Goal: Information Seeking & Learning: Learn about a topic

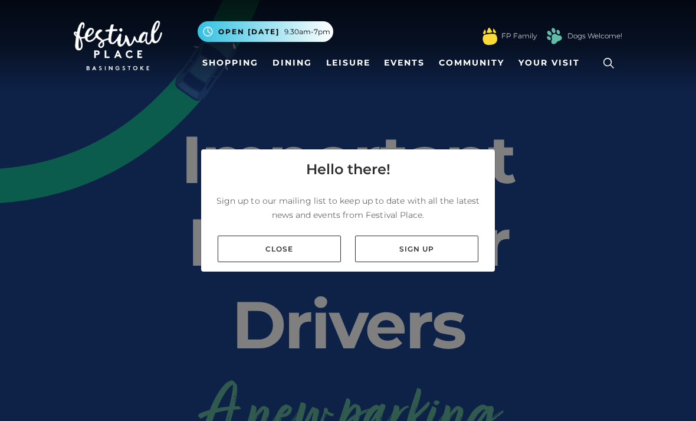
click at [265, 262] on link "Close" at bounding box center [279, 248] width 123 height 27
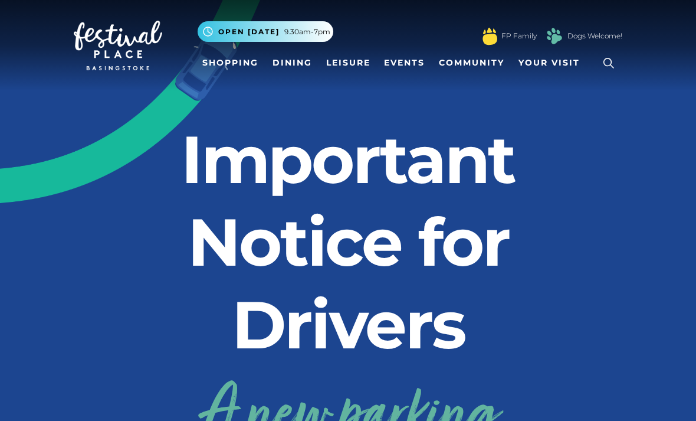
click at [294, 61] on link "Dining" at bounding box center [292, 63] width 49 height 22
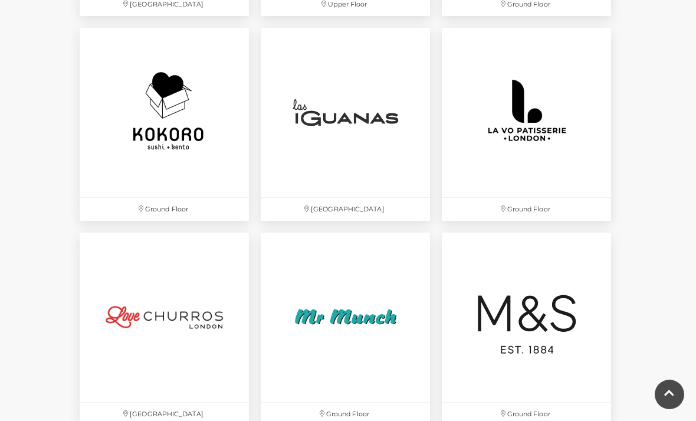
scroll to position [2393, 0]
click at [327, 106] on img at bounding box center [345, 112] width 169 height 169
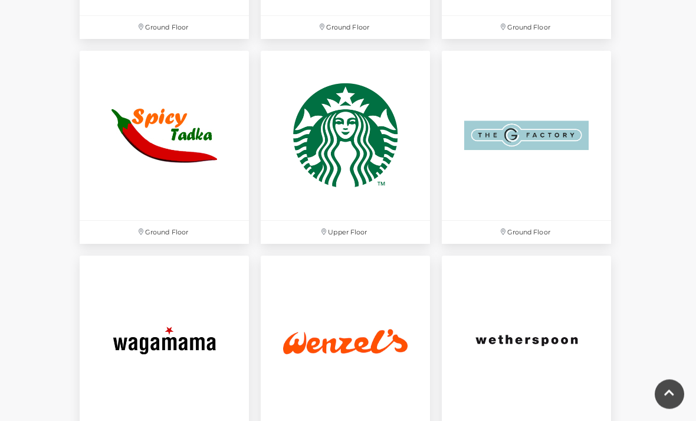
scroll to position [3192, 0]
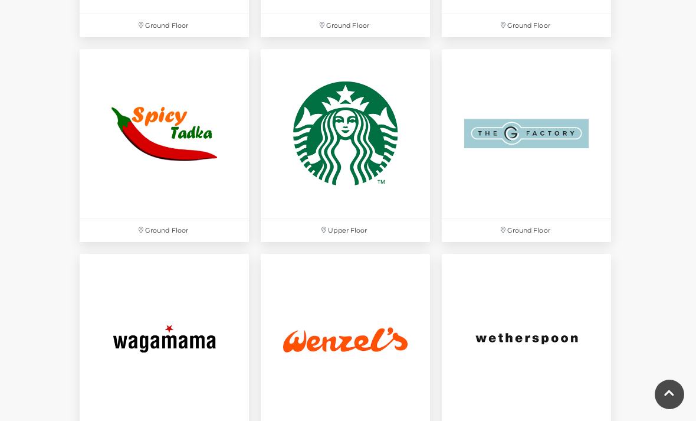
click at [159, 143] on img at bounding box center [164, 133] width 169 height 169
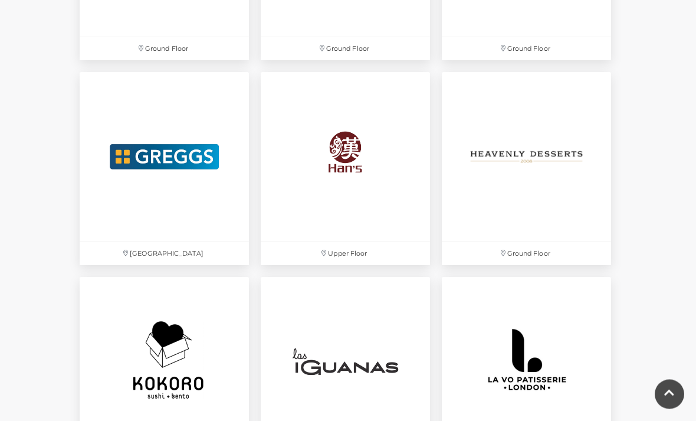
scroll to position [2145, 0]
click at [352, 150] on img at bounding box center [345, 156] width 169 height 169
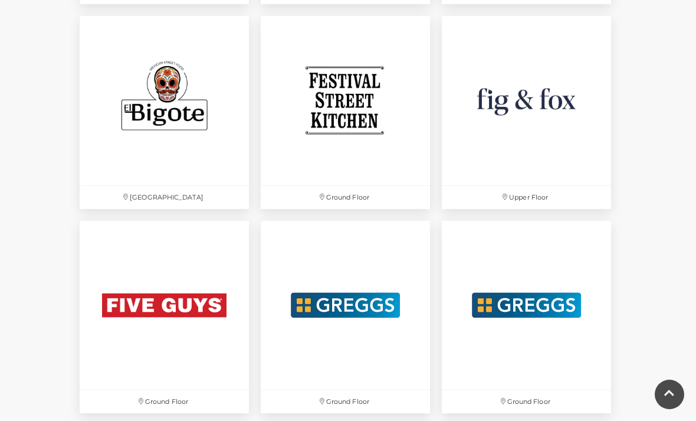
scroll to position [1739, 0]
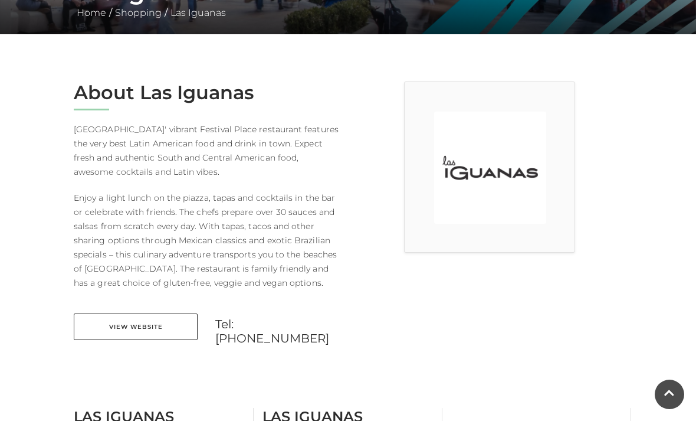
scroll to position [262, 0]
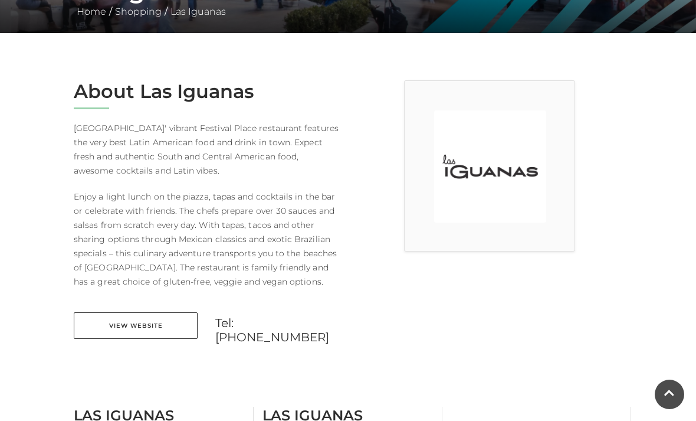
click at [135, 333] on link "View Website" at bounding box center [136, 325] width 124 height 27
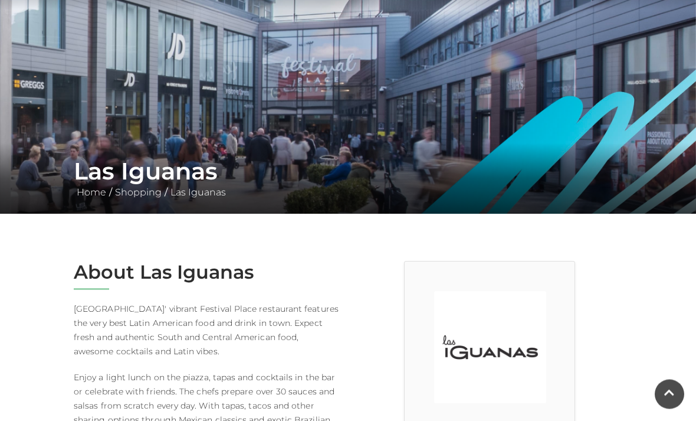
scroll to position [0, 0]
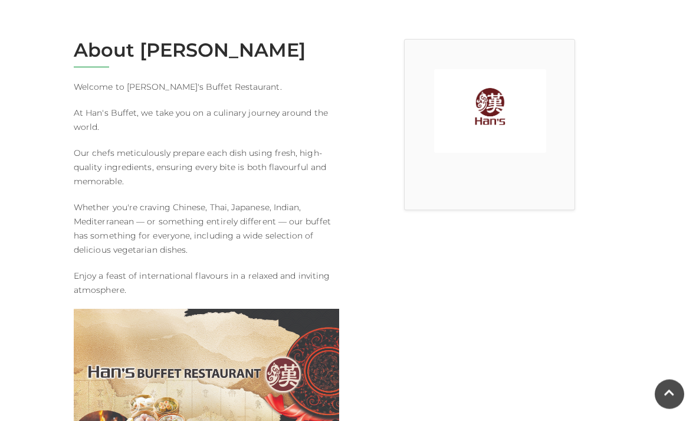
scroll to position [303, 0]
